Goal: Use online tool/utility: Utilize a website feature to perform a specific function

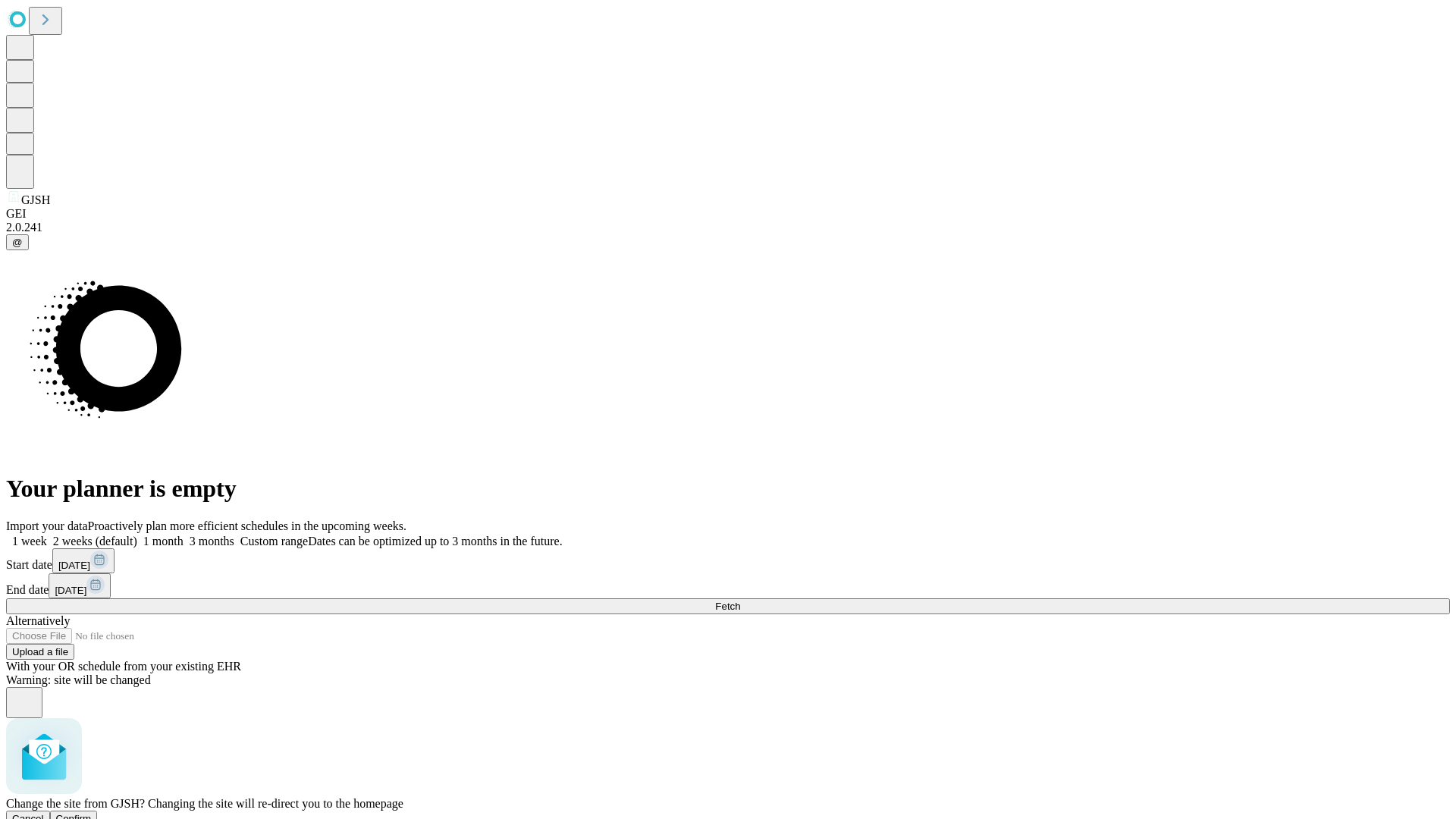
click at [92, 812] on span "Confirm" at bounding box center [74, 818] width 36 height 11
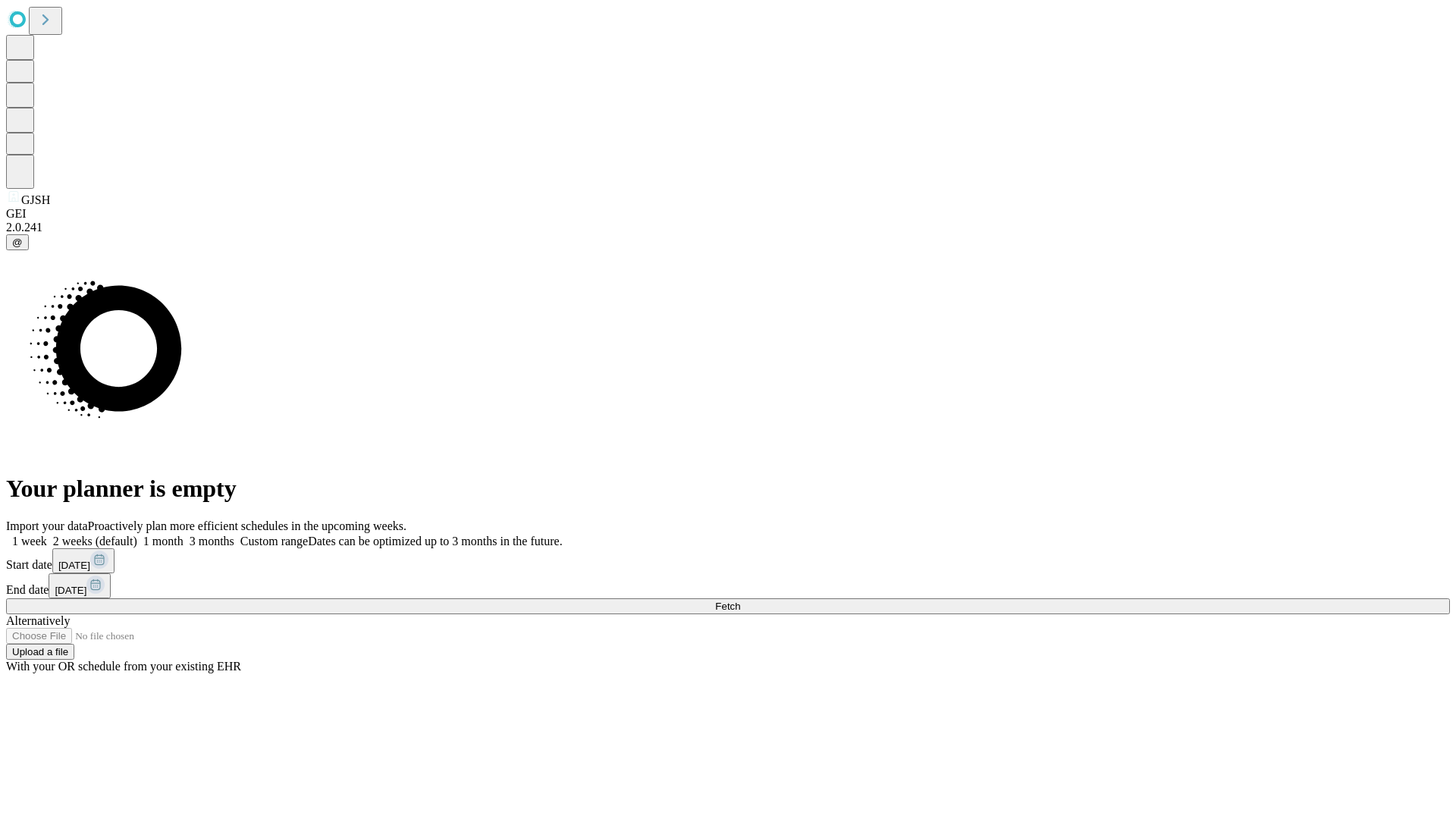
click at [183, 535] on label "1 month" at bounding box center [160, 541] width 46 height 13
click at [740, 601] on span "Fetch" at bounding box center [728, 606] width 25 height 11
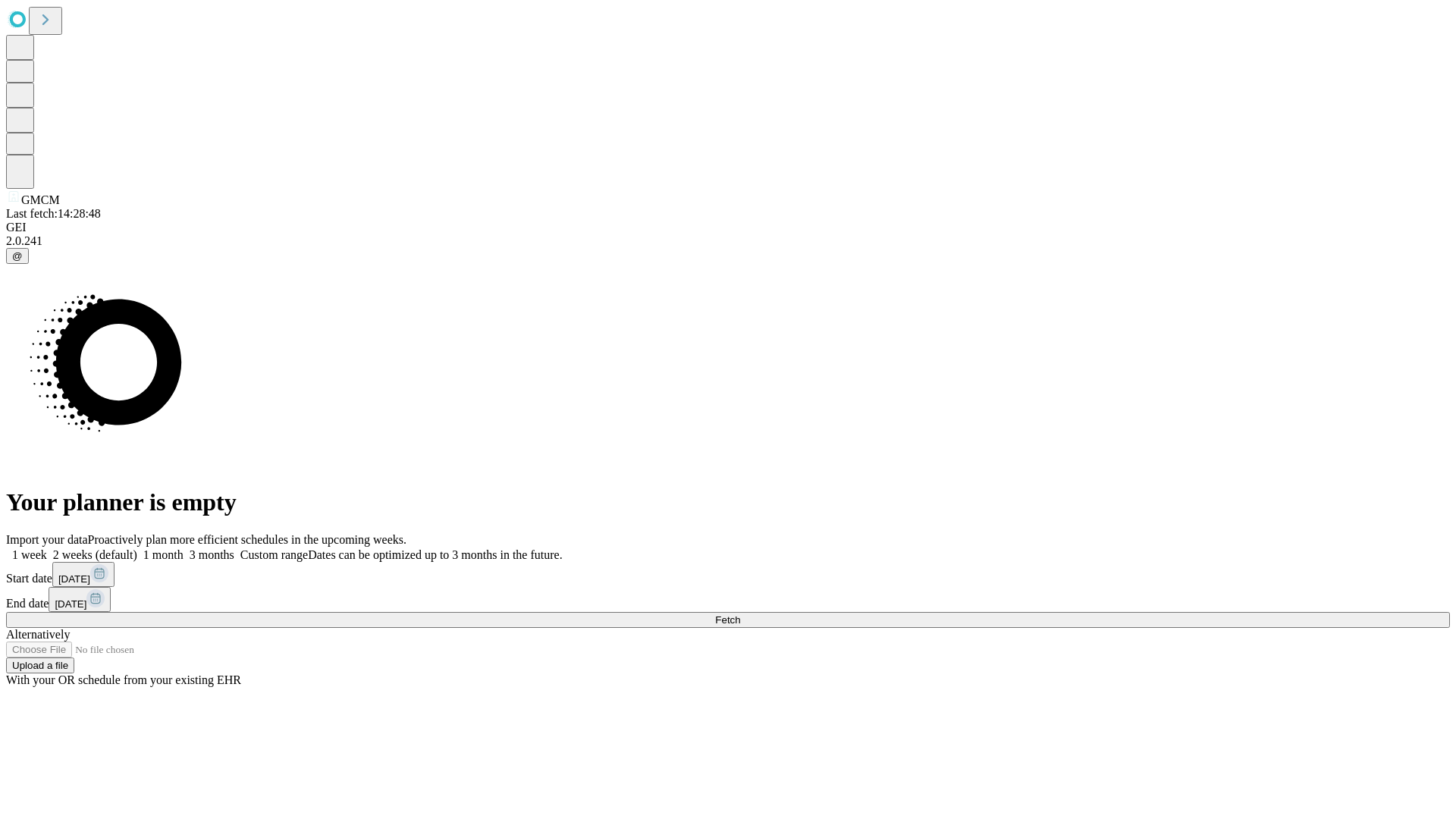
click at [740, 614] on span "Fetch" at bounding box center [728, 620] width 25 height 11
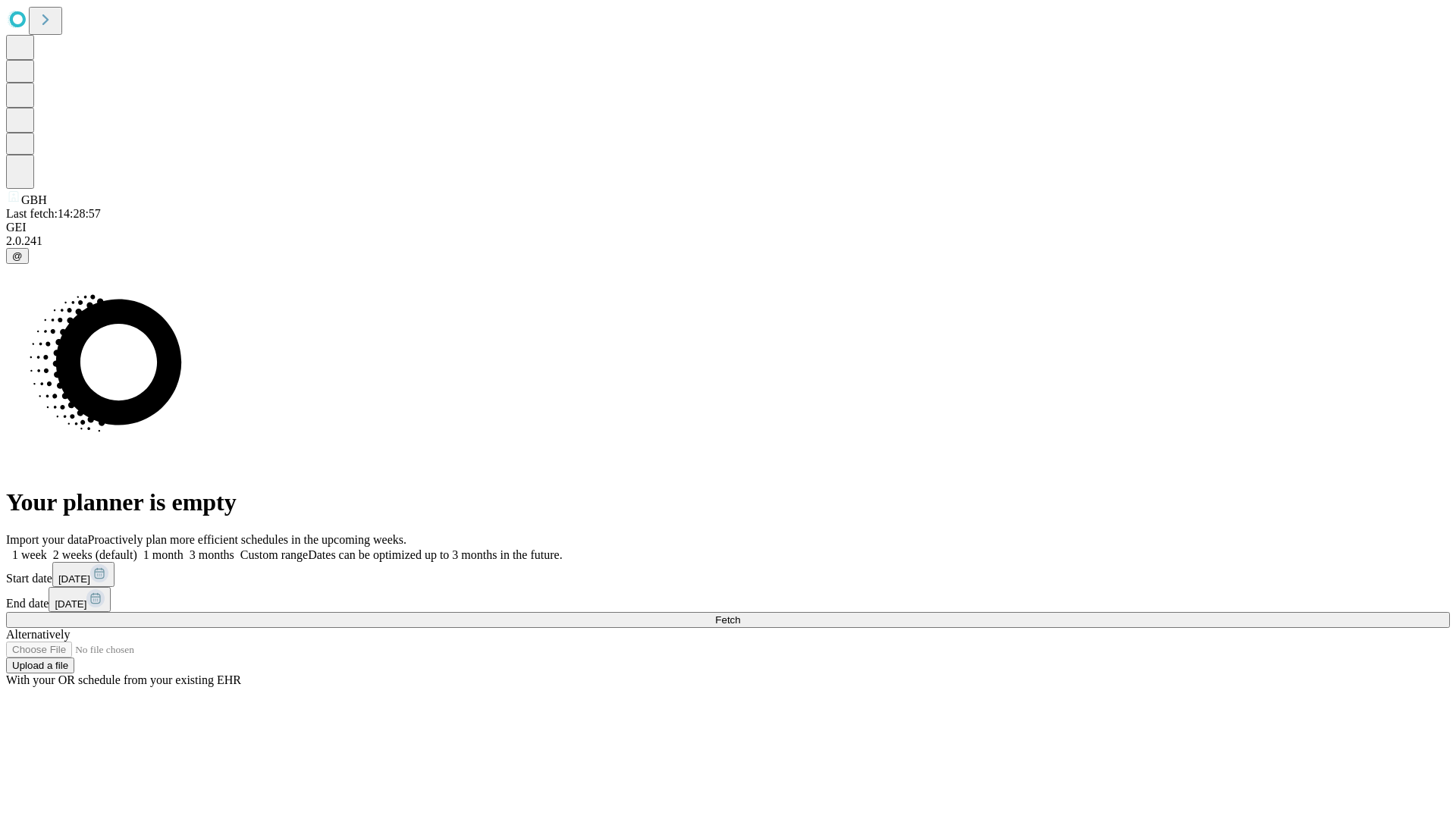
click at [183, 548] on label "1 month" at bounding box center [160, 555] width 46 height 13
click at [740, 614] on span "Fetch" at bounding box center [728, 620] width 25 height 11
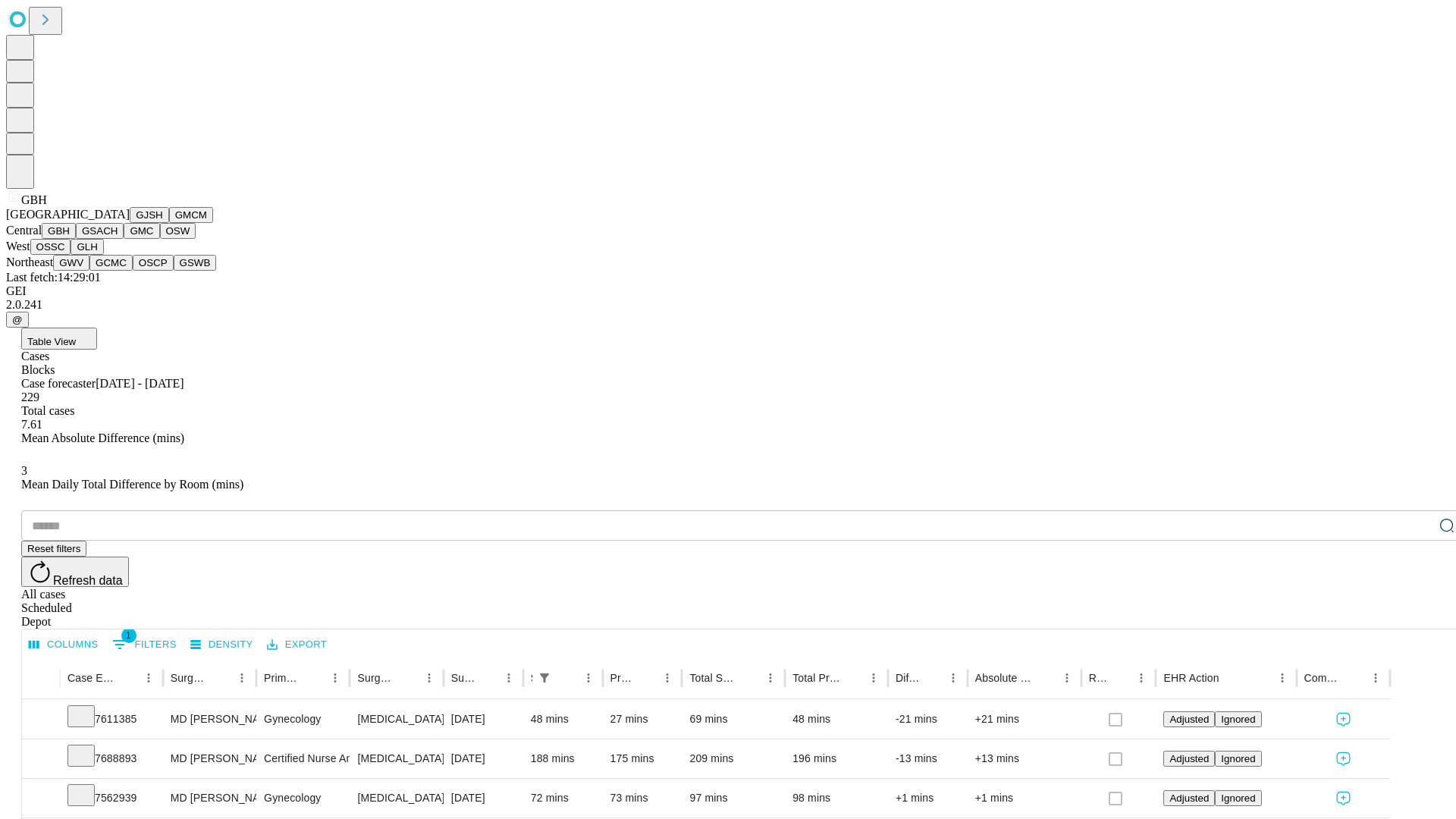
click at [117, 239] on button "GSACH" at bounding box center [99, 230] width 48 height 16
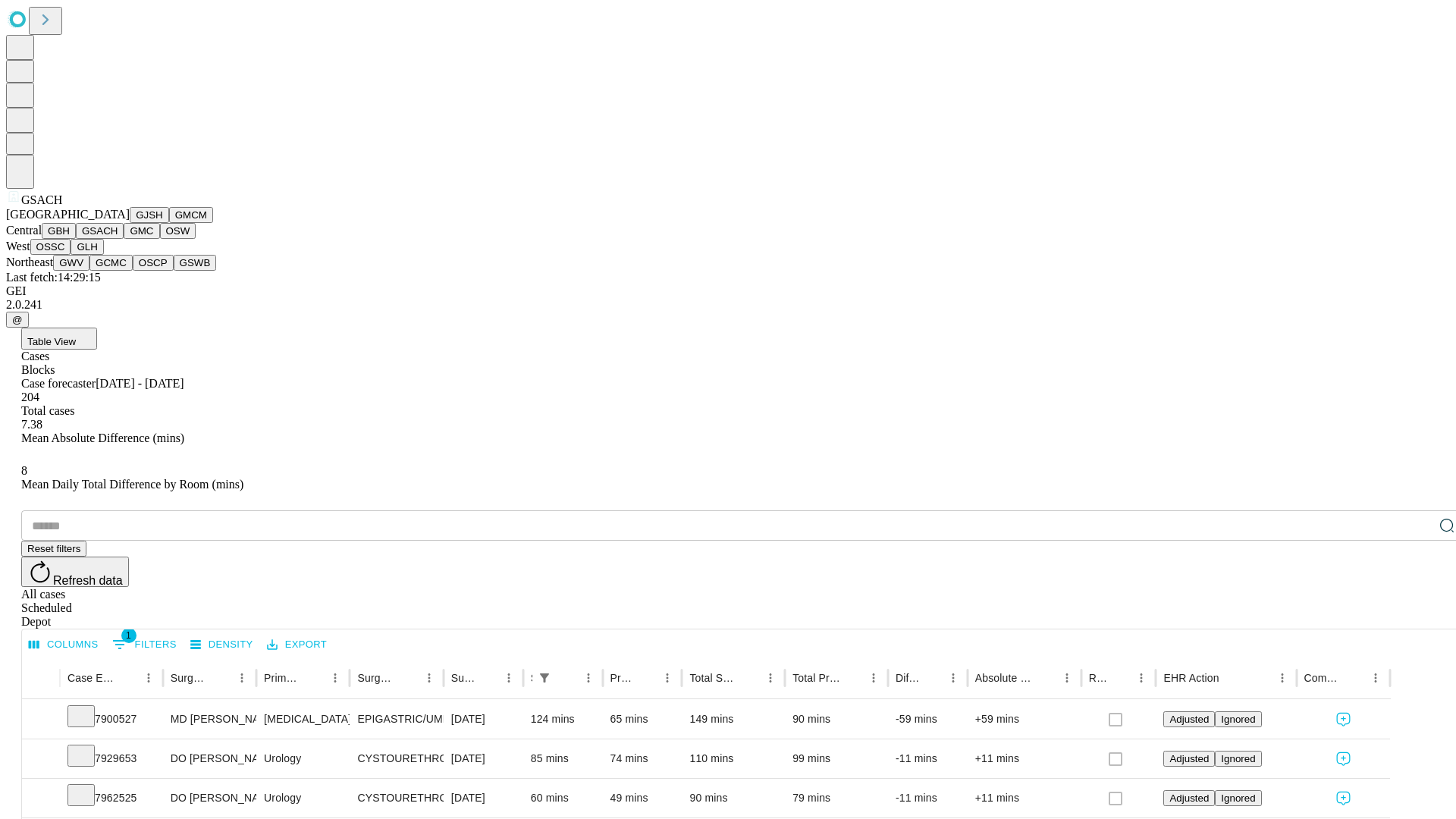
click at [124, 239] on button "GMC" at bounding box center [142, 230] width 36 height 16
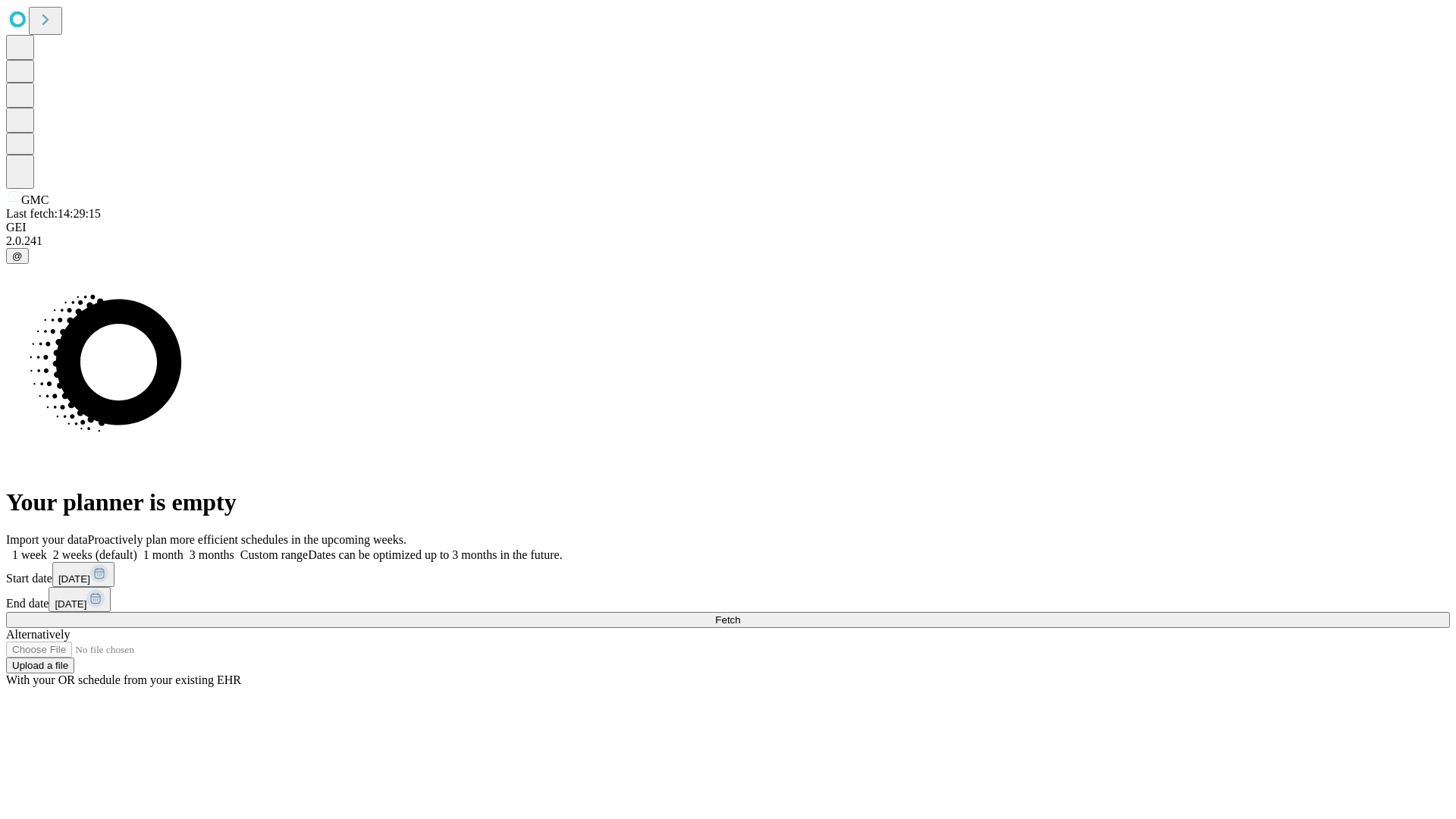
click at [183, 548] on label "1 month" at bounding box center [160, 555] width 46 height 13
click at [740, 614] on span "Fetch" at bounding box center [728, 620] width 25 height 11
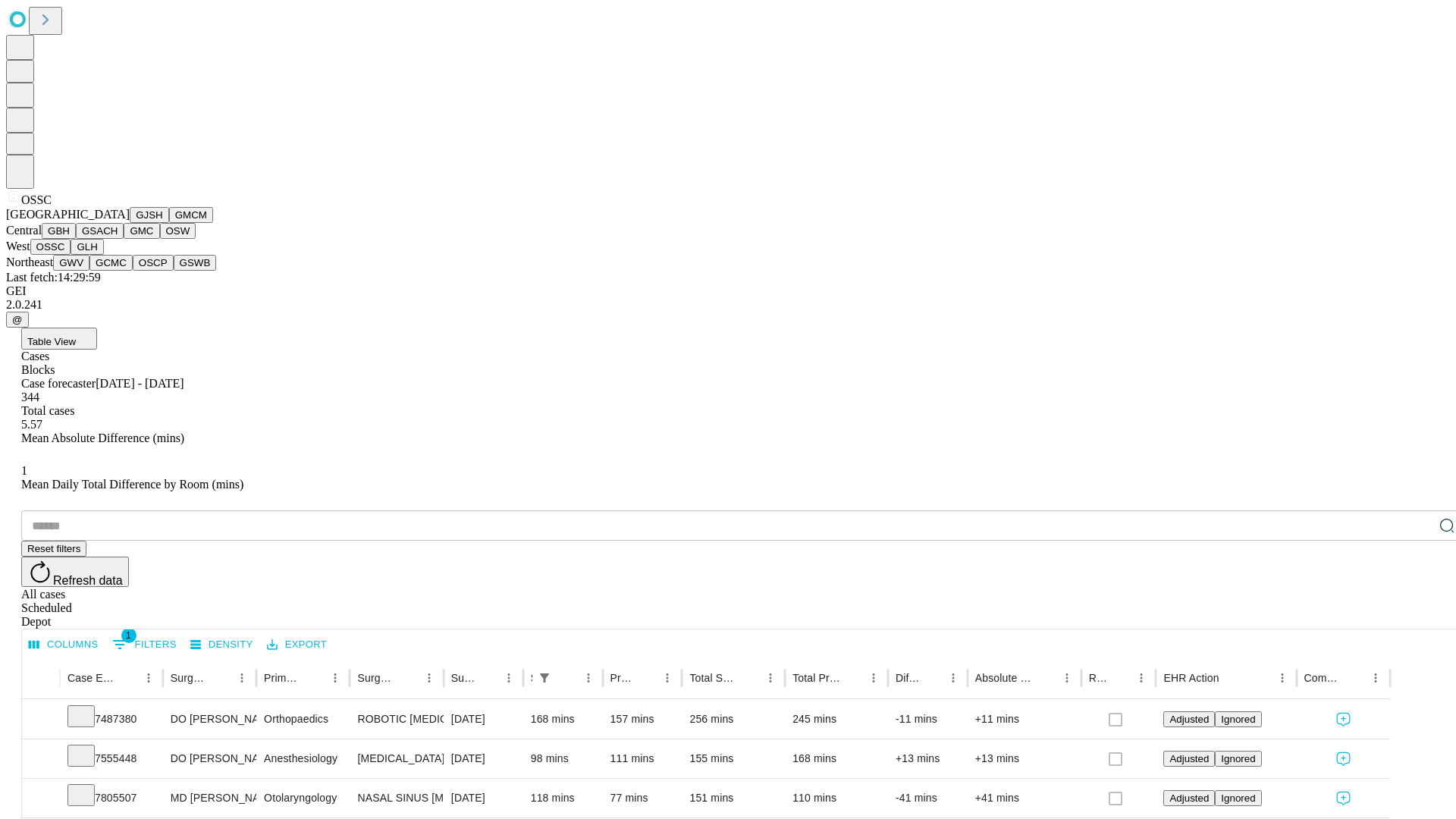
click at [103, 255] on button "GLH" at bounding box center [87, 247] width 33 height 16
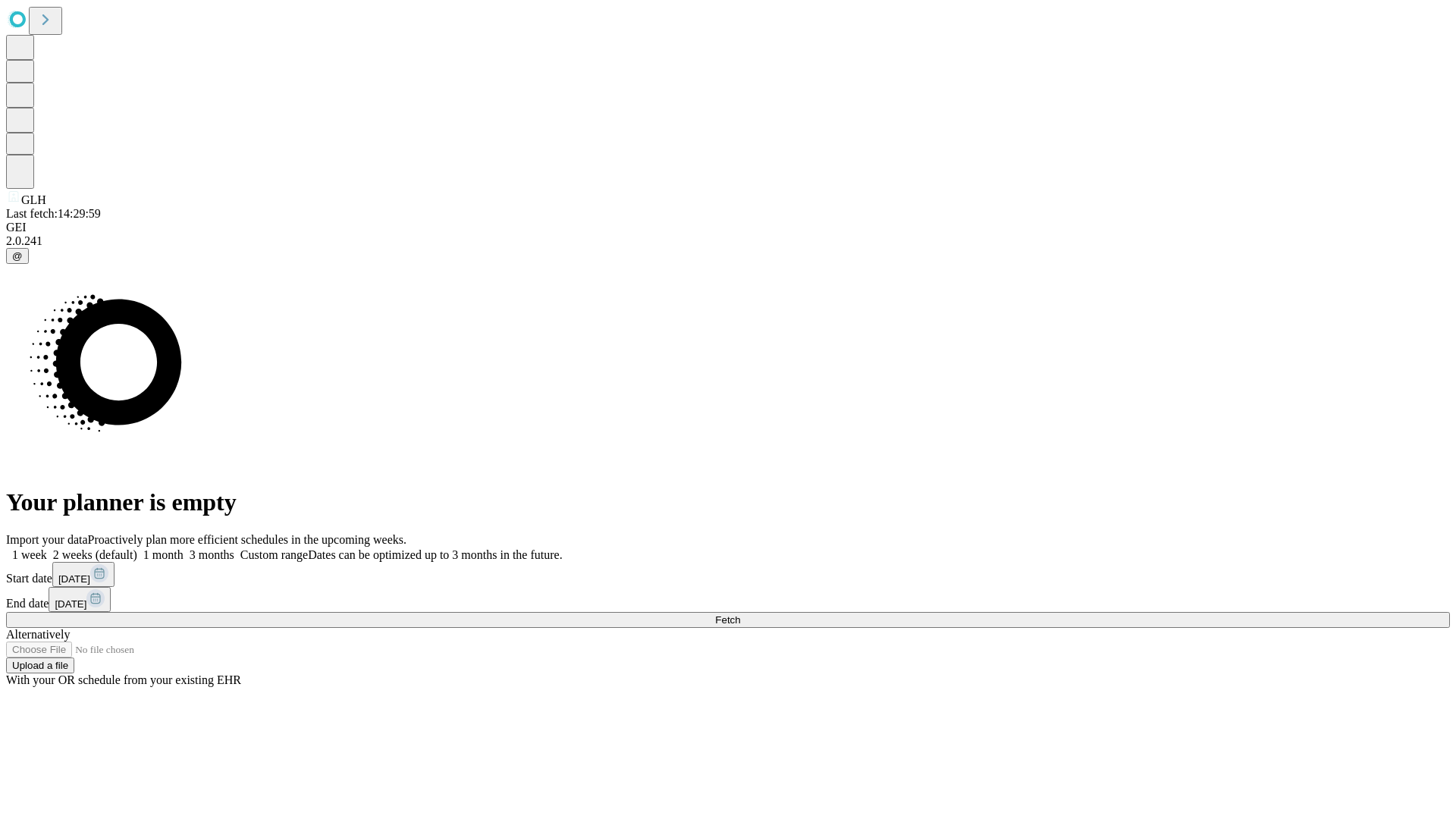
click at [740, 614] on span "Fetch" at bounding box center [728, 620] width 25 height 11
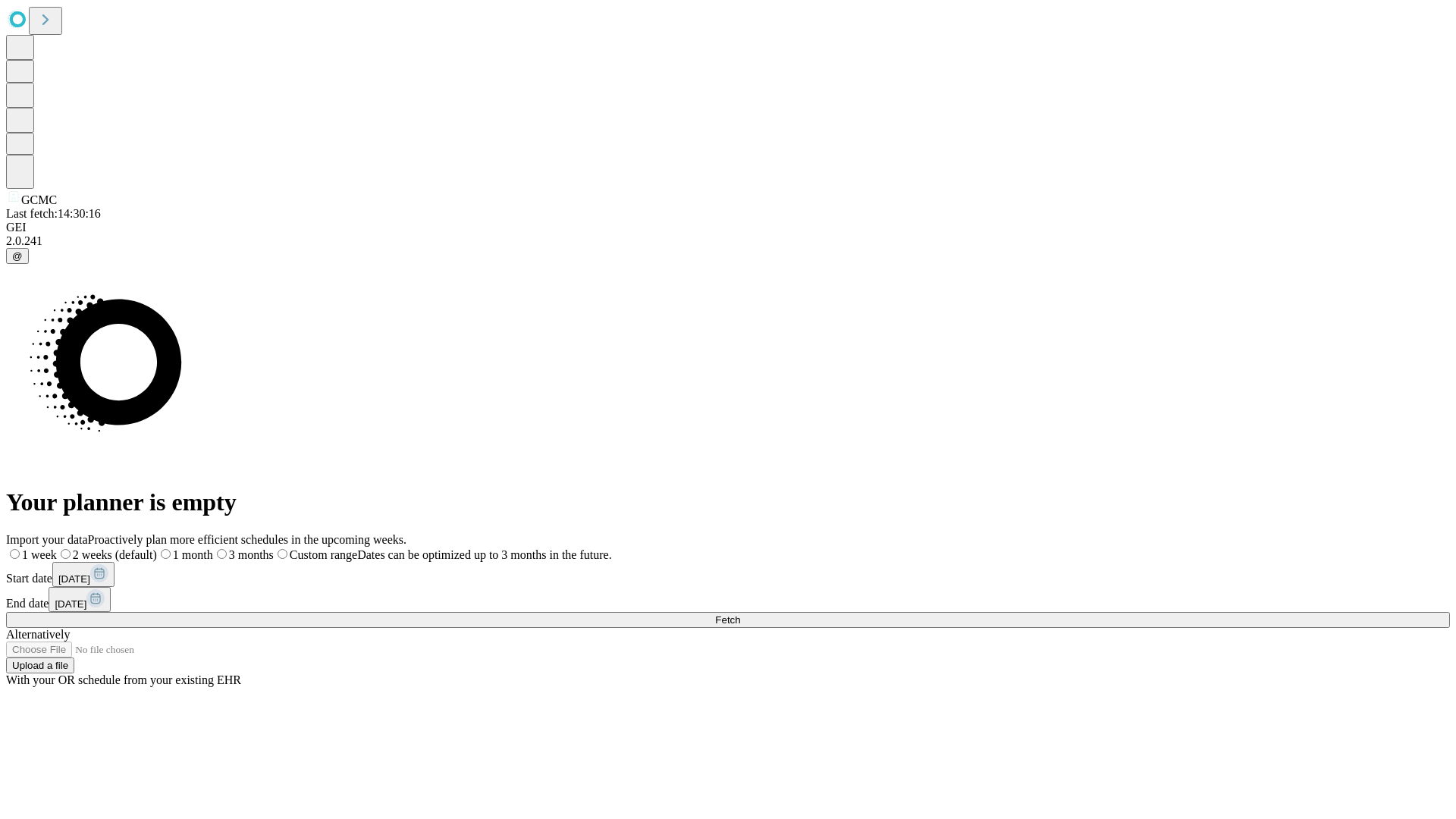
click at [214, 548] on label "1 month" at bounding box center [184, 555] width 56 height 13
click at [740, 614] on span "Fetch" at bounding box center [728, 620] width 25 height 11
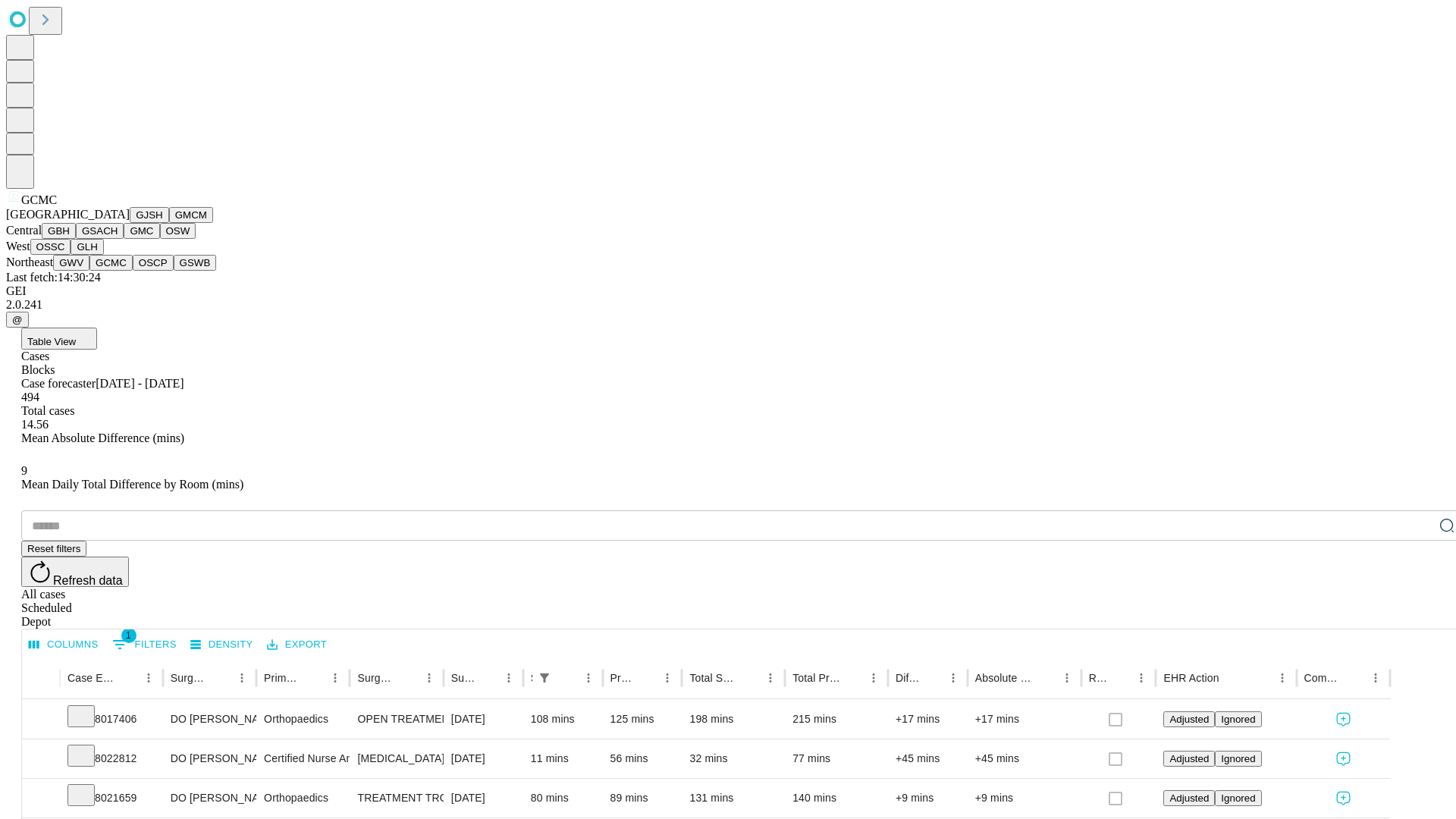
click at [132, 271] on button "OSCP" at bounding box center [152, 263] width 41 height 16
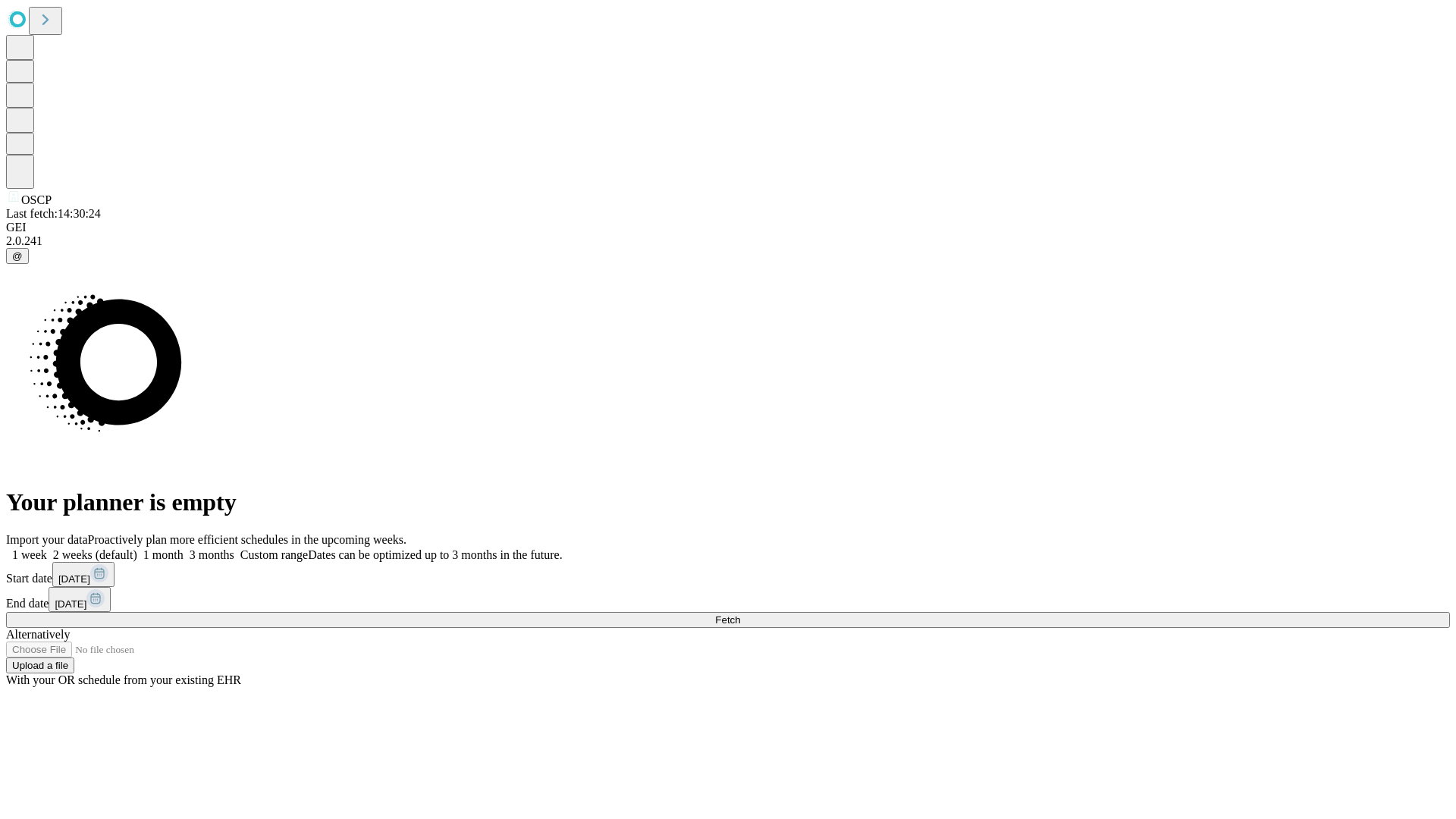
click at [183, 548] on label "1 month" at bounding box center [160, 555] width 46 height 13
click at [740, 614] on span "Fetch" at bounding box center [728, 620] width 25 height 11
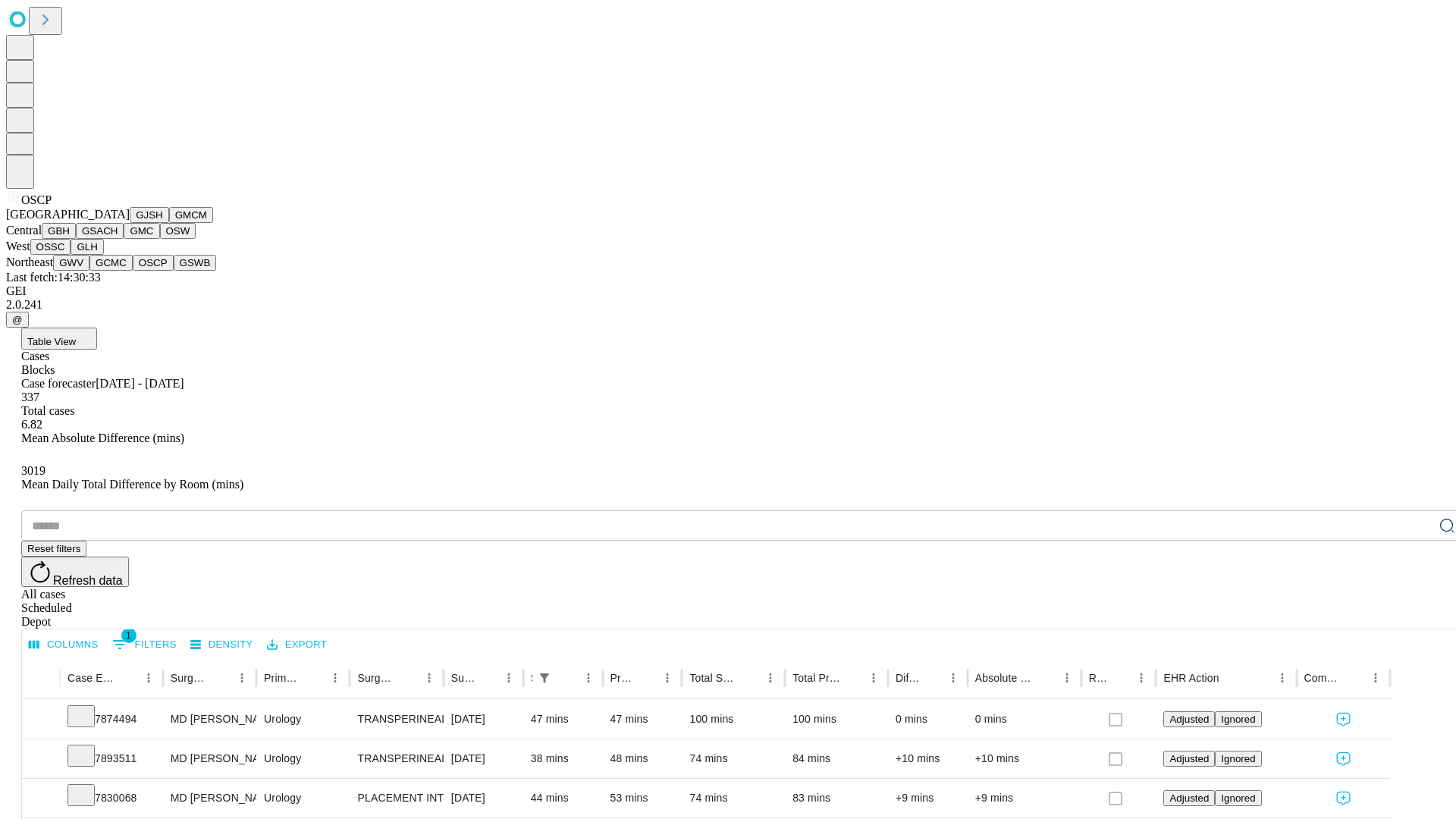
click at [174, 271] on button "GSWB" at bounding box center [196, 263] width 43 height 16
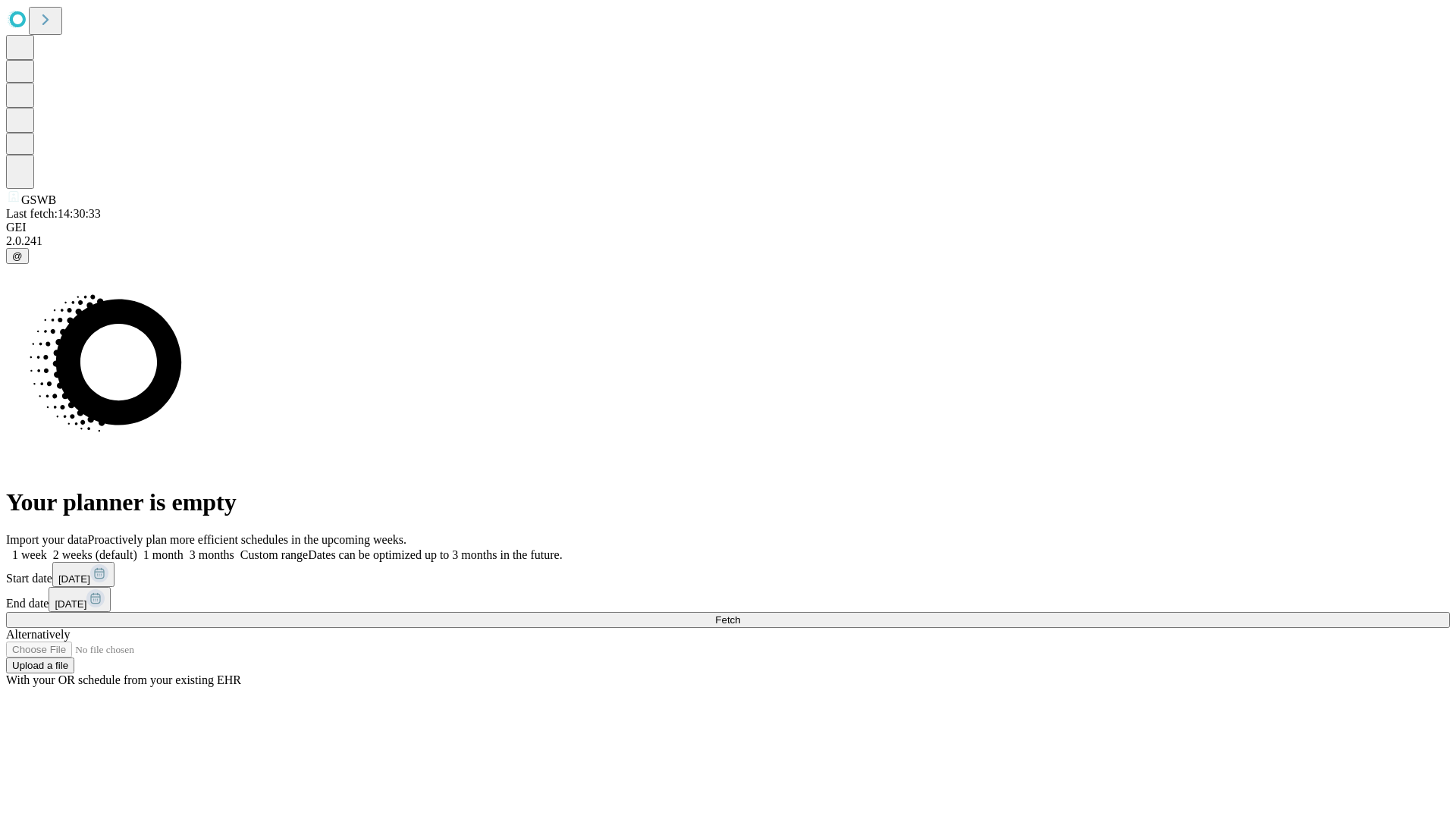
click at [183, 548] on label "1 month" at bounding box center [160, 555] width 46 height 13
click at [740, 614] on span "Fetch" at bounding box center [728, 620] width 25 height 11
